Goal: Find specific page/section: Find specific page/section

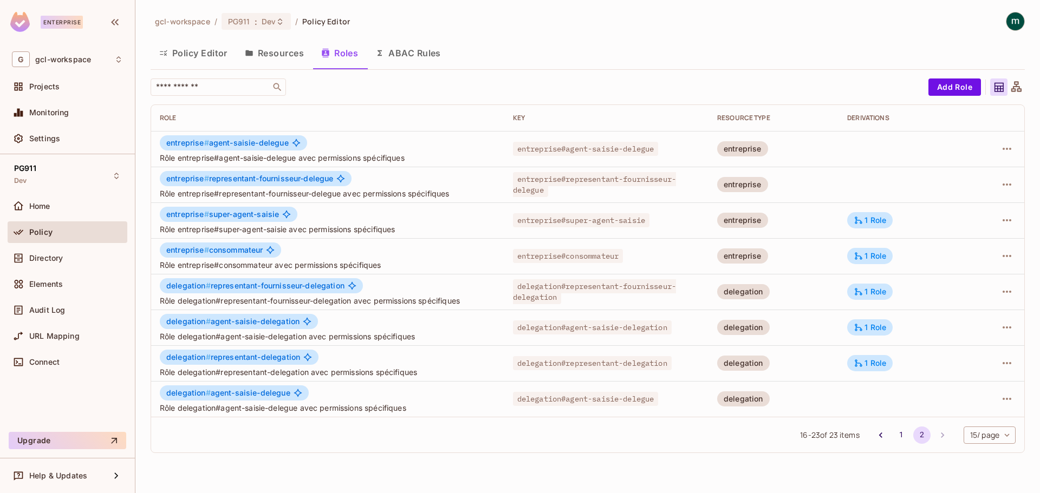
click at [198, 56] on button "Policy Editor" at bounding box center [194, 53] width 86 height 27
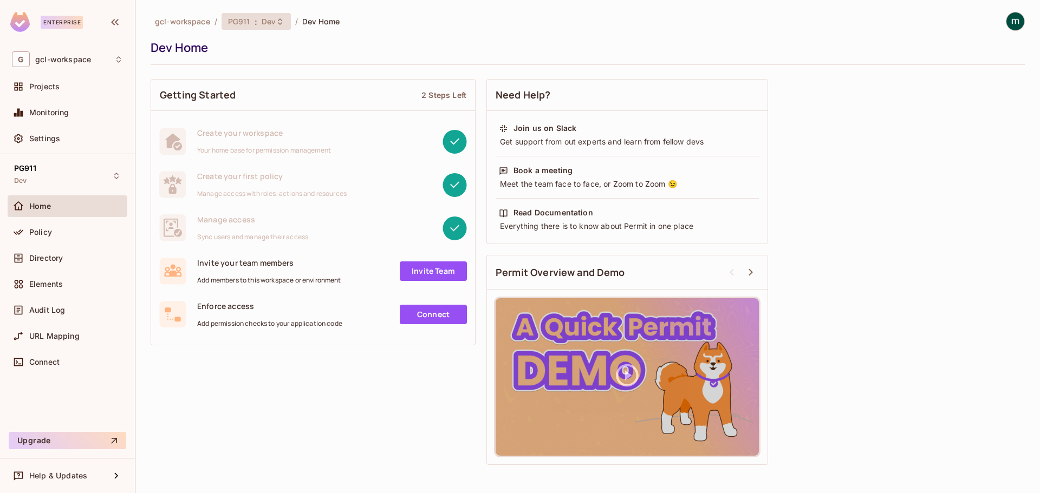
click at [278, 24] on icon at bounding box center [280, 21] width 4 height 6
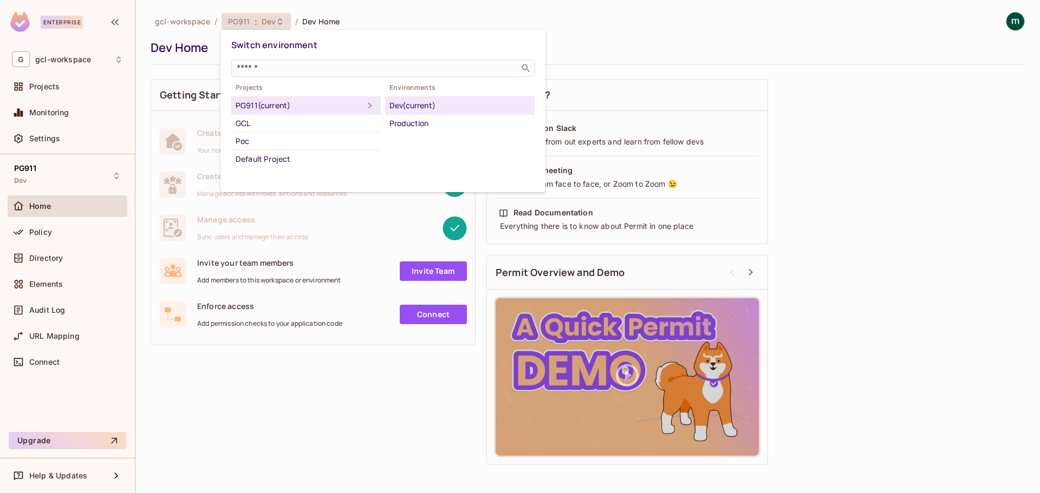
click at [278, 24] on div at bounding box center [520, 246] width 1040 height 493
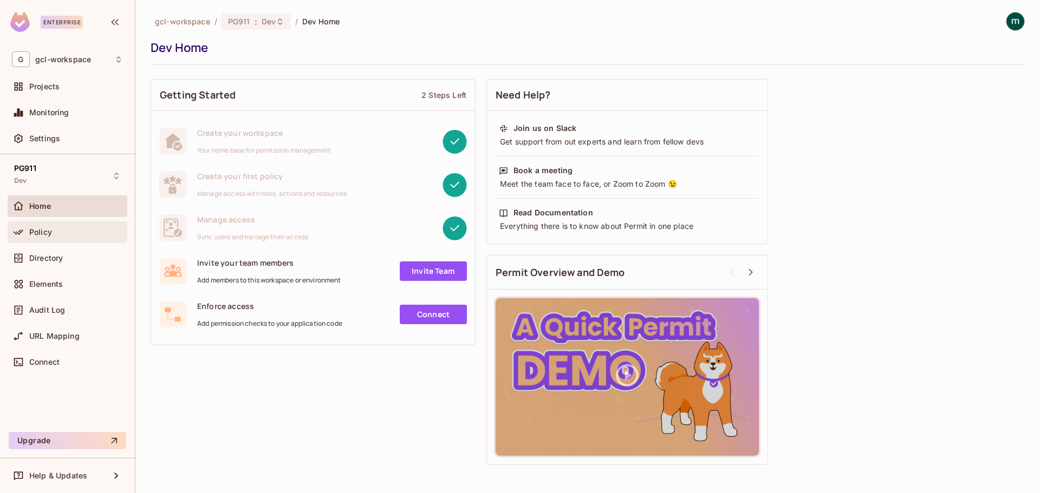
click at [54, 236] on div "Policy" at bounding box center [76, 232] width 94 height 9
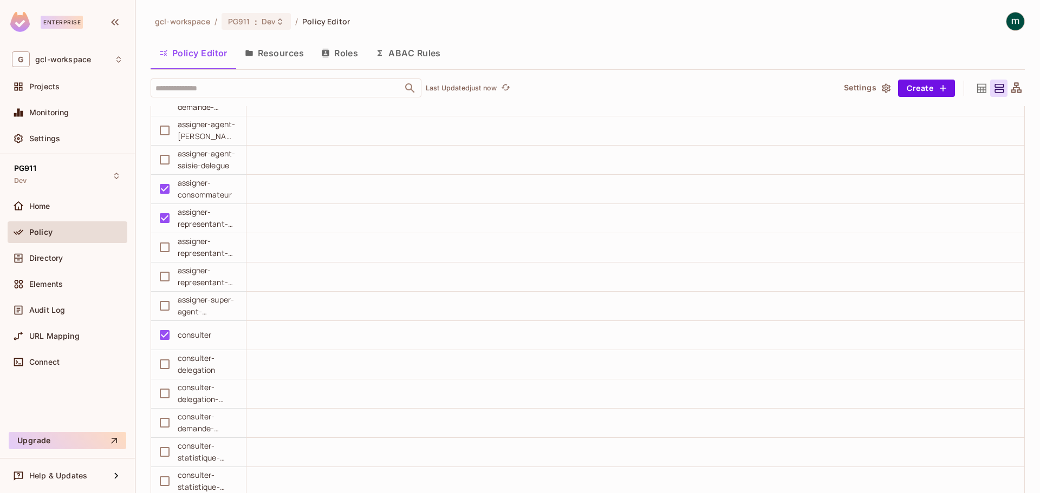
scroll to position [13969, 0]
